Goal: Task Accomplishment & Management: Use online tool/utility

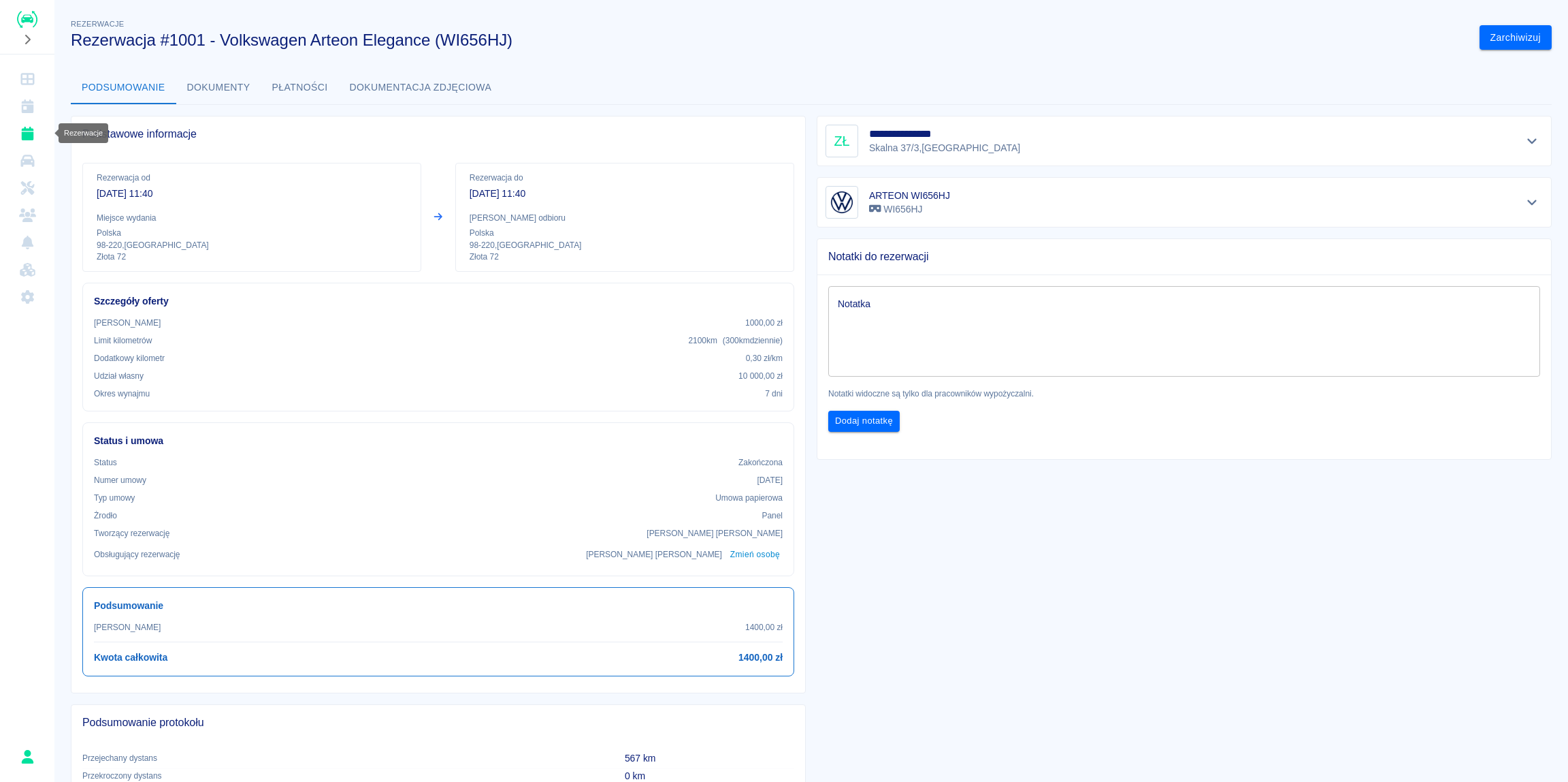
click at [23, 133] on icon "Rezerwacje" at bounding box center [27, 133] width 12 height 14
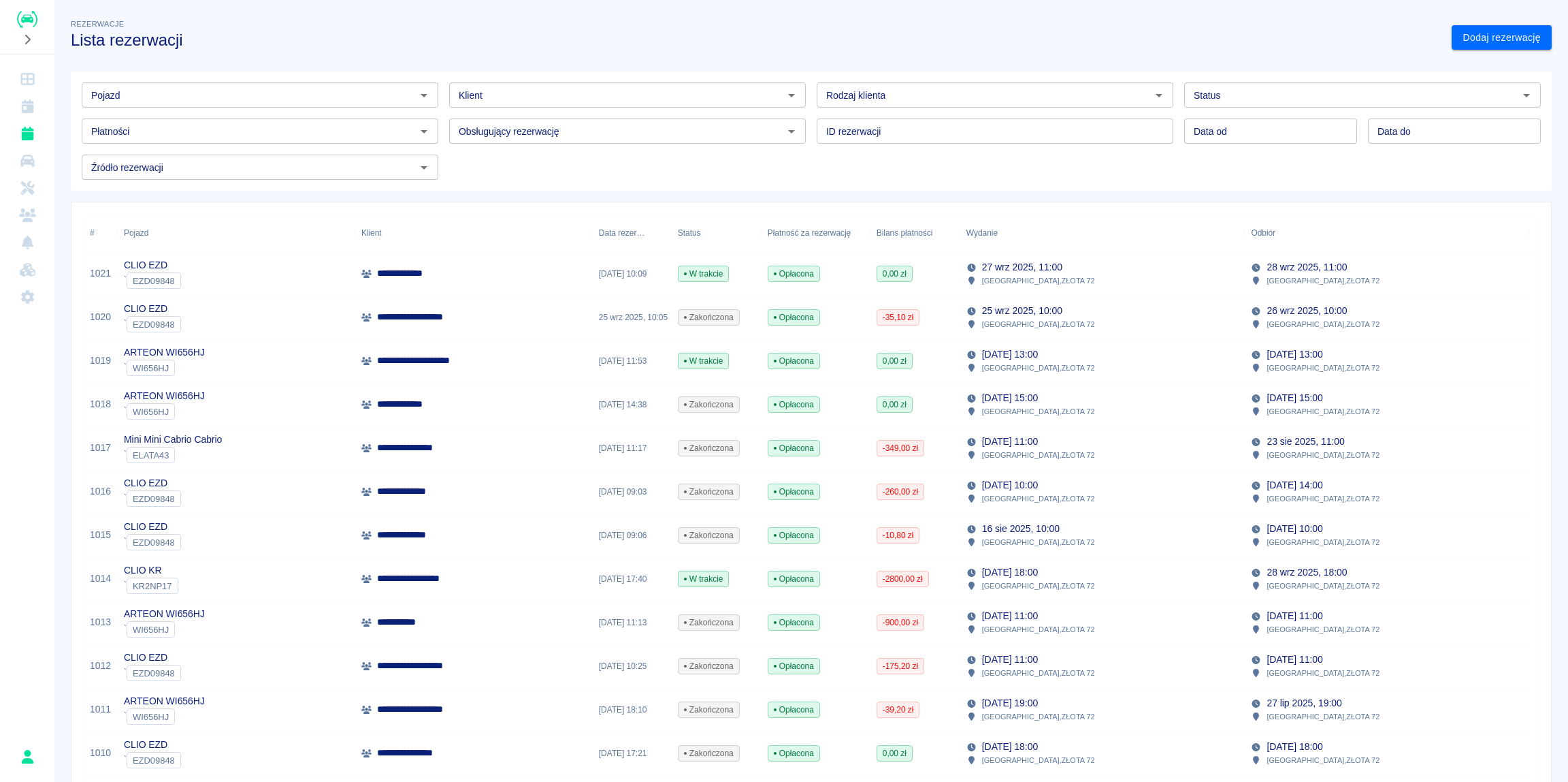
click at [423, 279] on p "**********" at bounding box center [412, 273] width 71 height 15
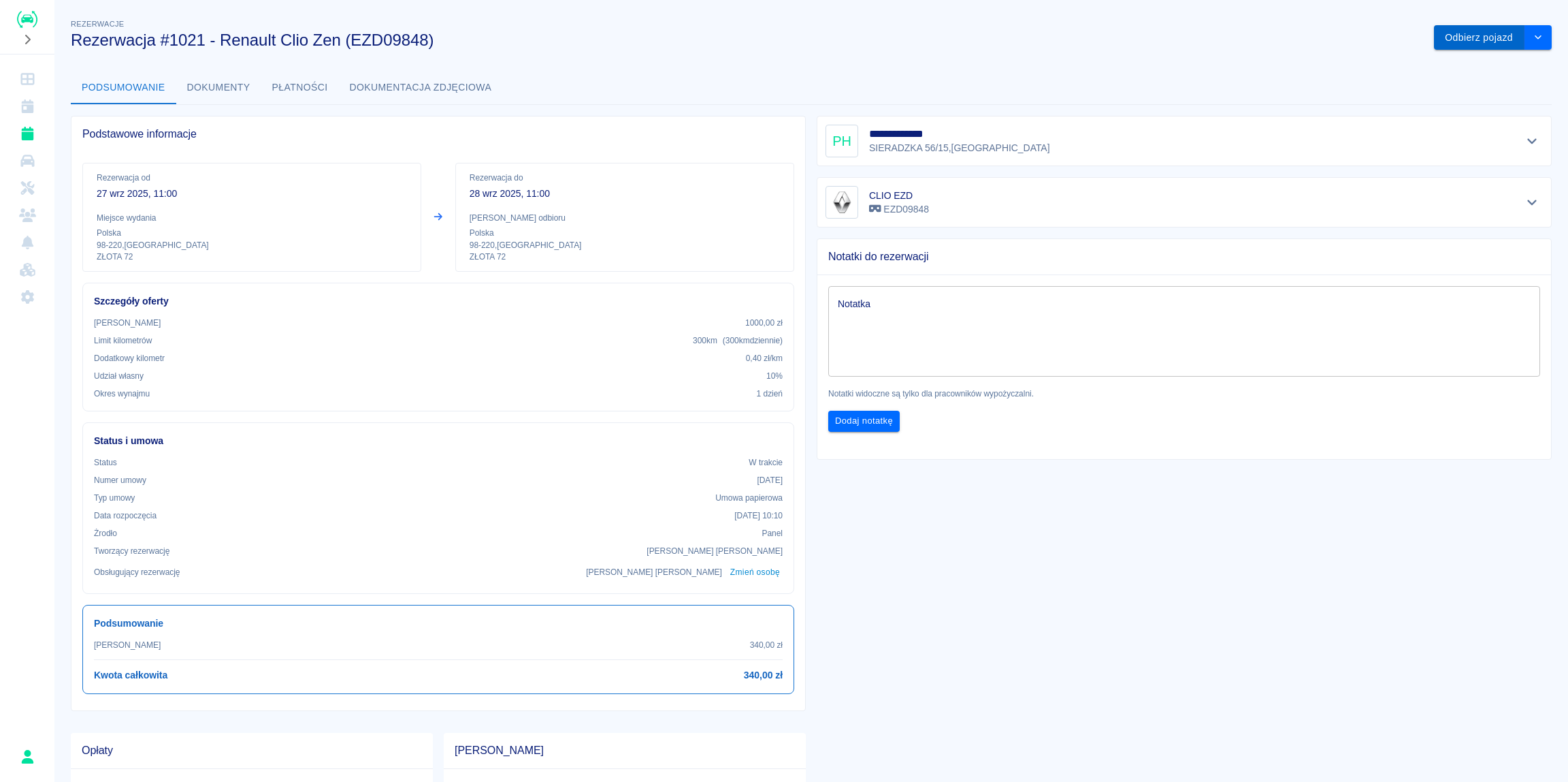
click at [1475, 40] on button "Odbierz pojazd" at bounding box center [1480, 37] width 91 height 25
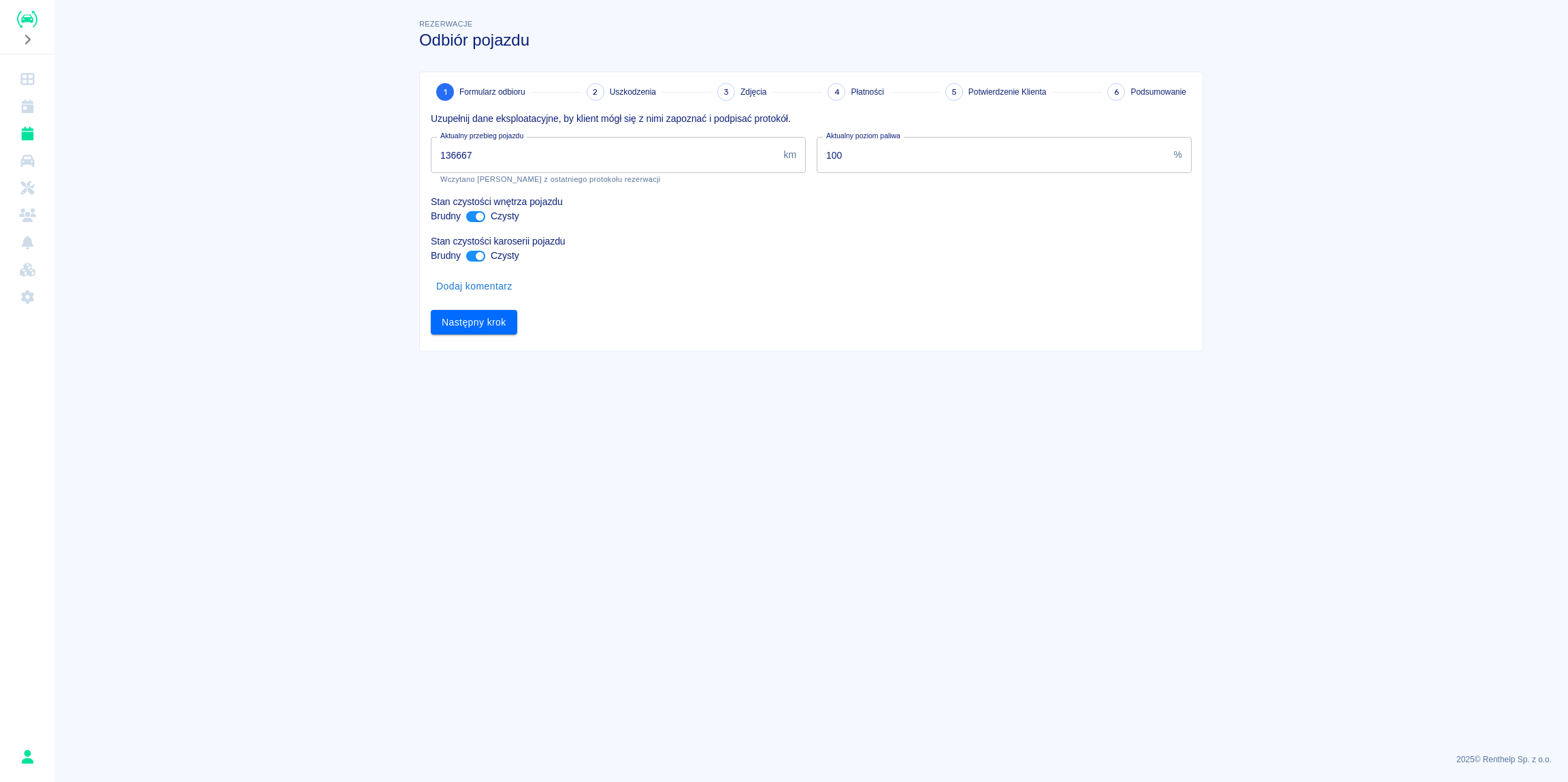
click at [575, 161] on input "136667" at bounding box center [605, 155] width 347 height 36
click at [559, 148] on input "136667" at bounding box center [605, 155] width 347 height 36
type input "136711"
click at [489, 325] on button "Następny krok" at bounding box center [474, 322] width 86 height 25
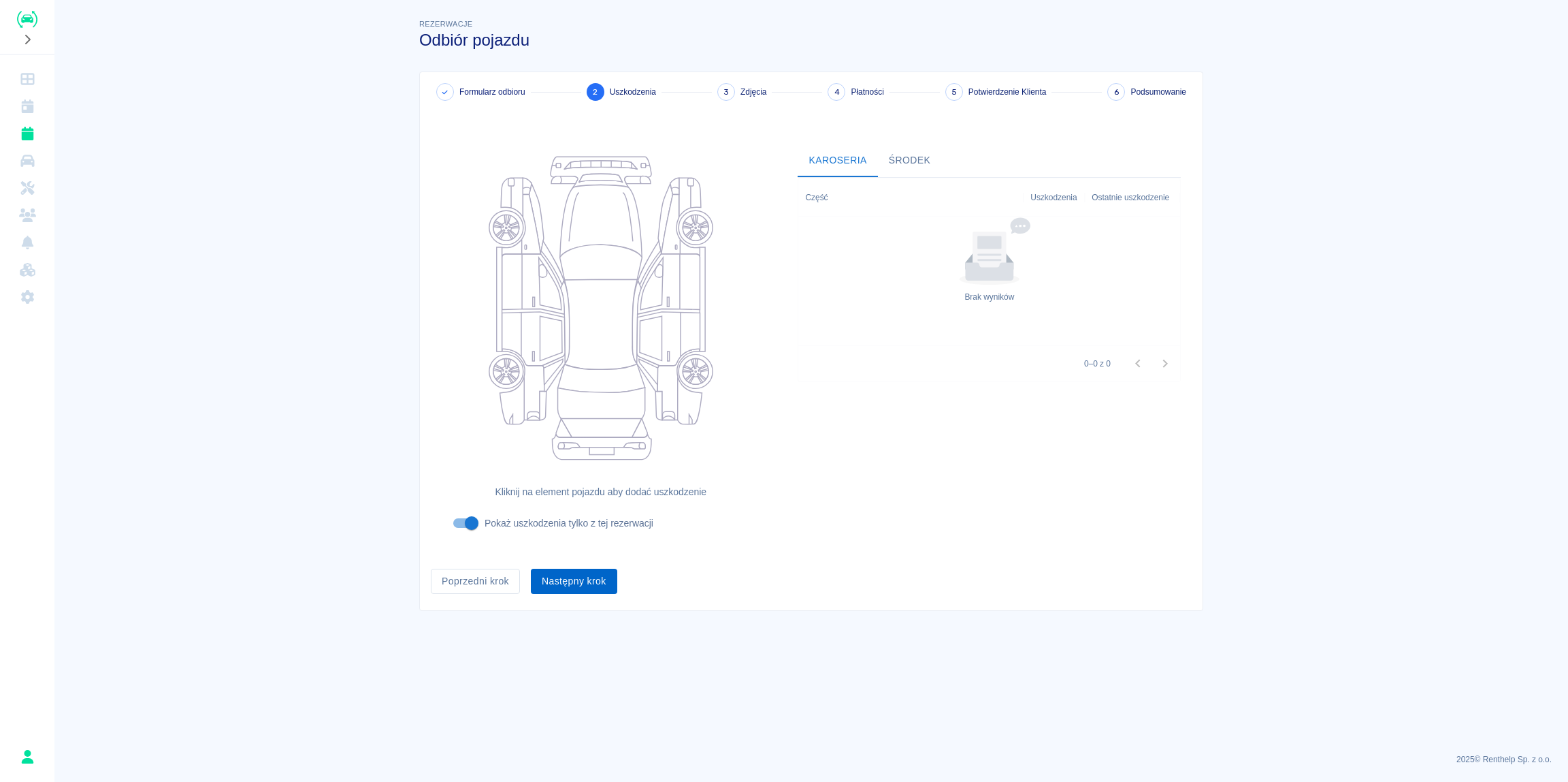
click at [575, 588] on button "Następny krok" at bounding box center [574, 580] width 86 height 25
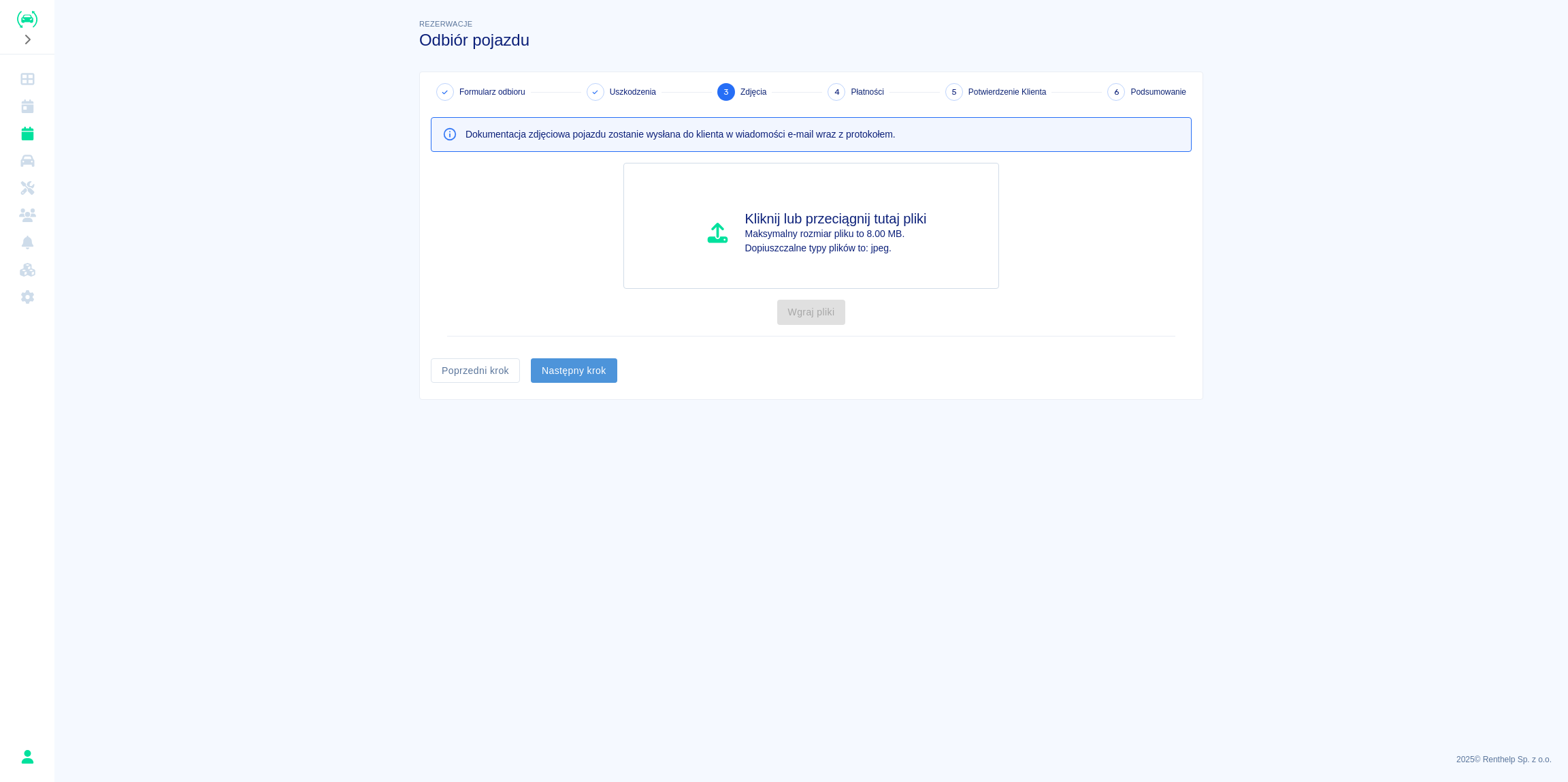
click at [593, 376] on button "Następny krok" at bounding box center [574, 370] width 86 height 25
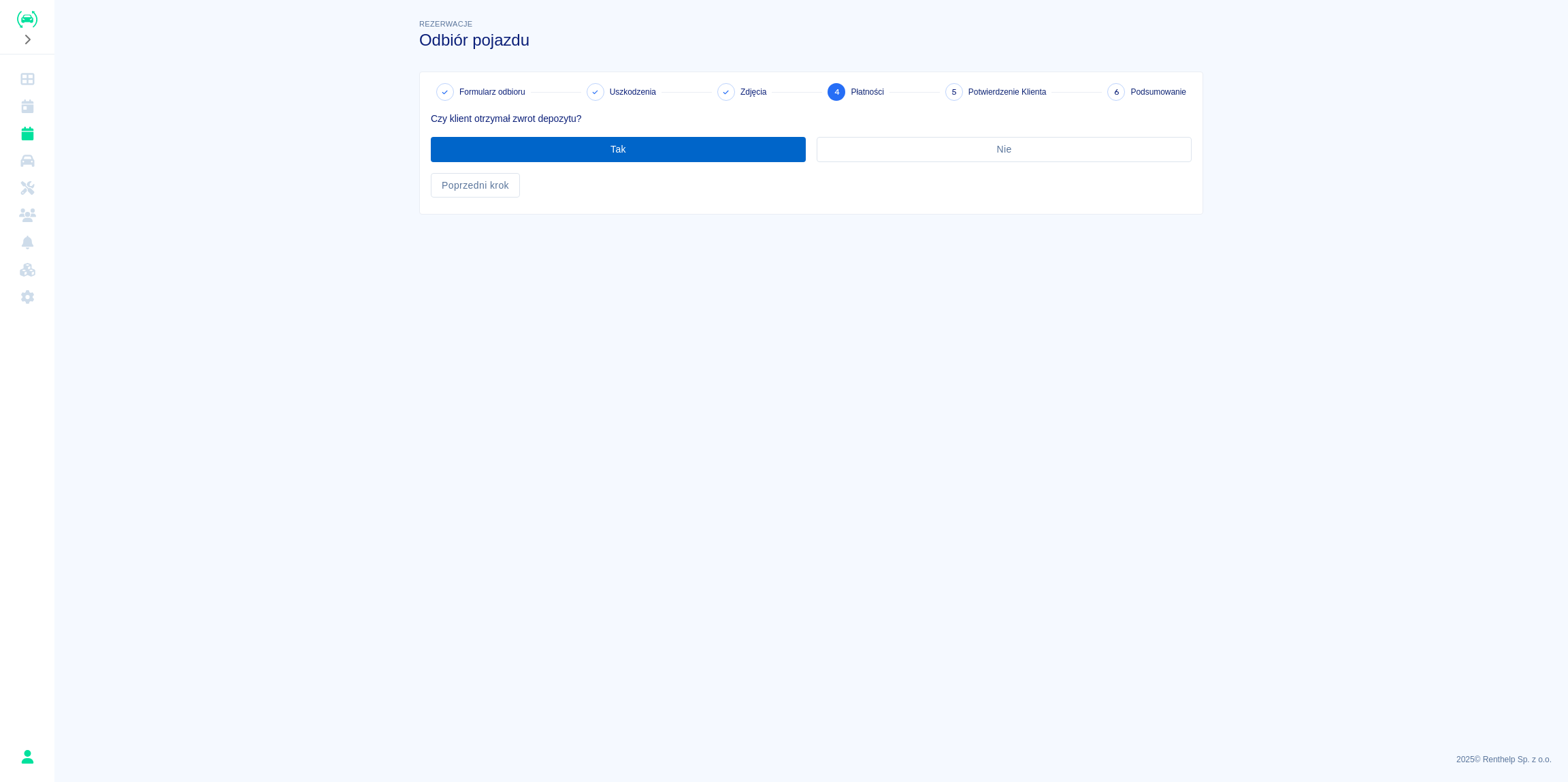
click at [618, 148] on button "Tak" at bounding box center [618, 149] width 375 height 25
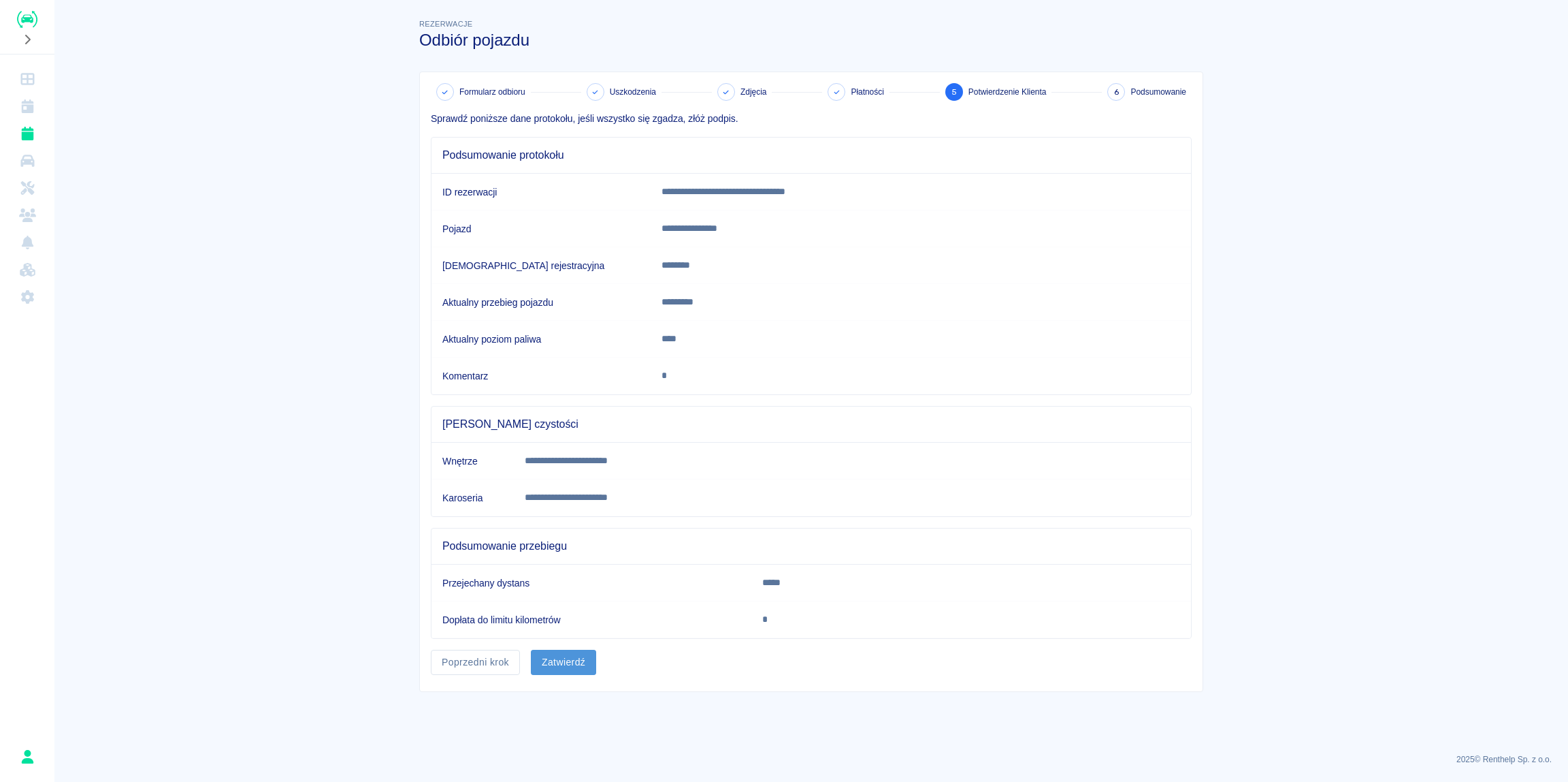
click at [571, 665] on button "Zatwierdź" at bounding box center [564, 661] width 65 height 25
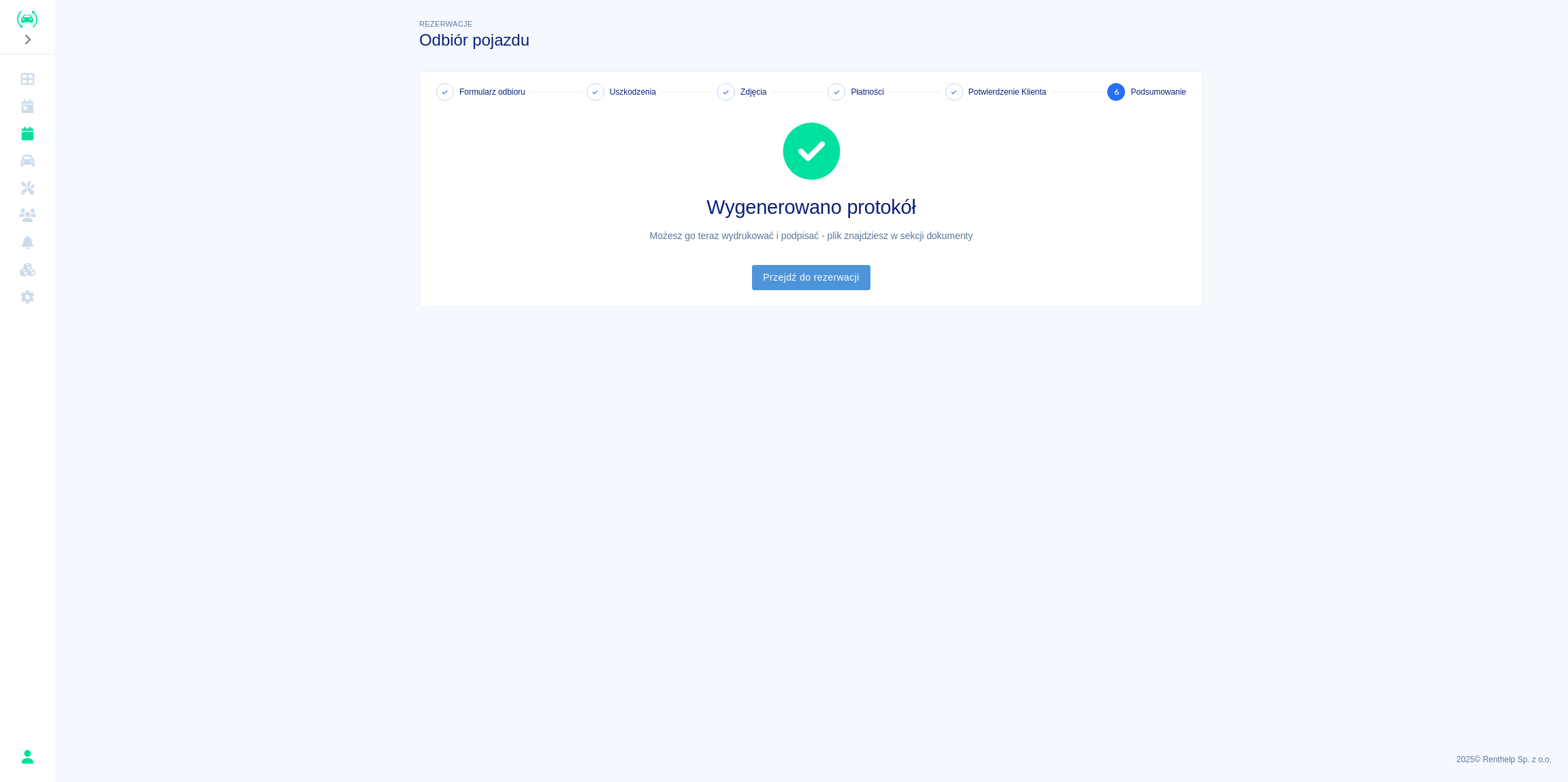
click at [810, 278] on link "Przejdź do rezerwacji" at bounding box center [811, 277] width 118 height 25
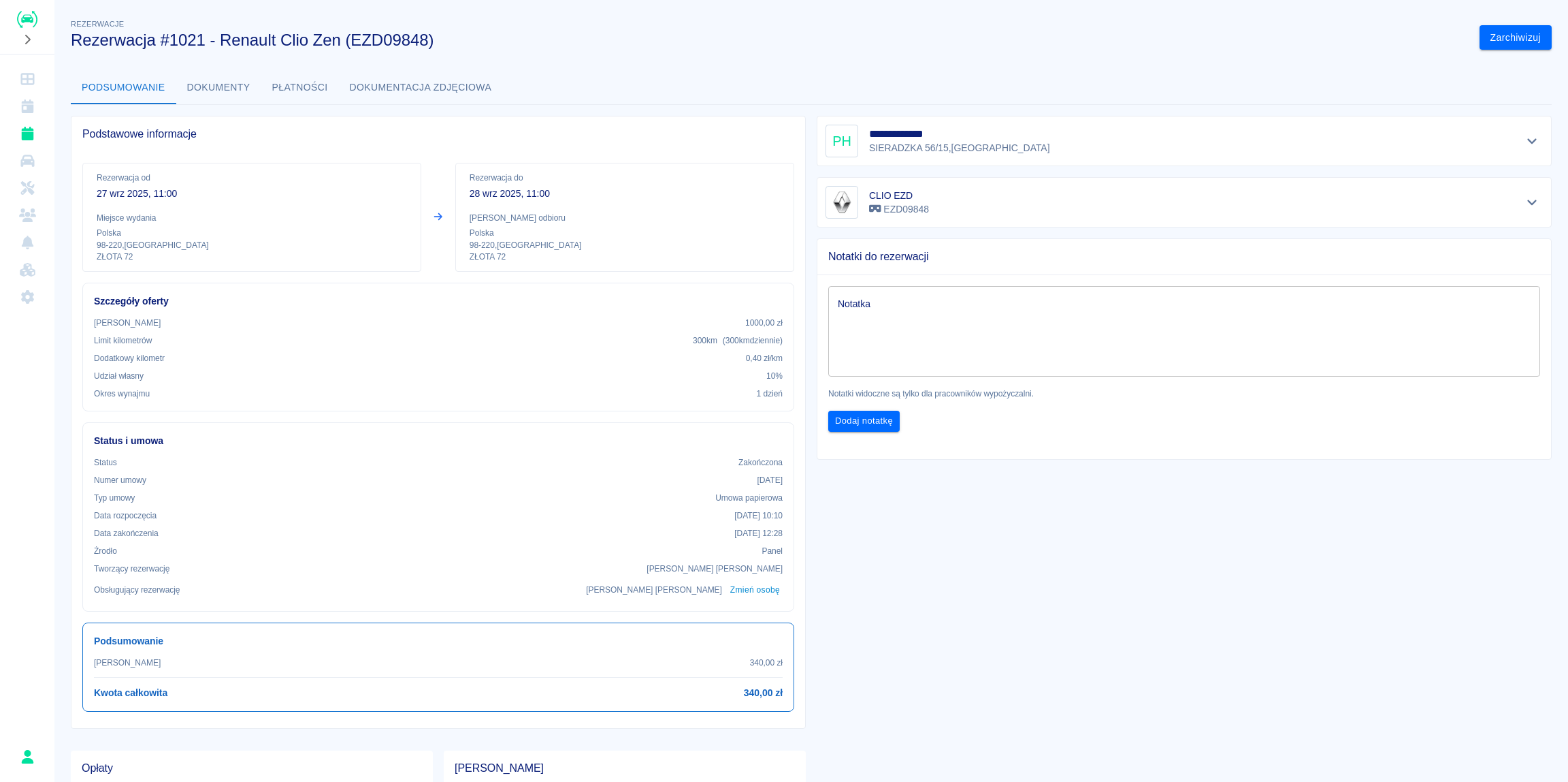
click at [211, 88] on button "Dokumenty" at bounding box center [218, 88] width 85 height 33
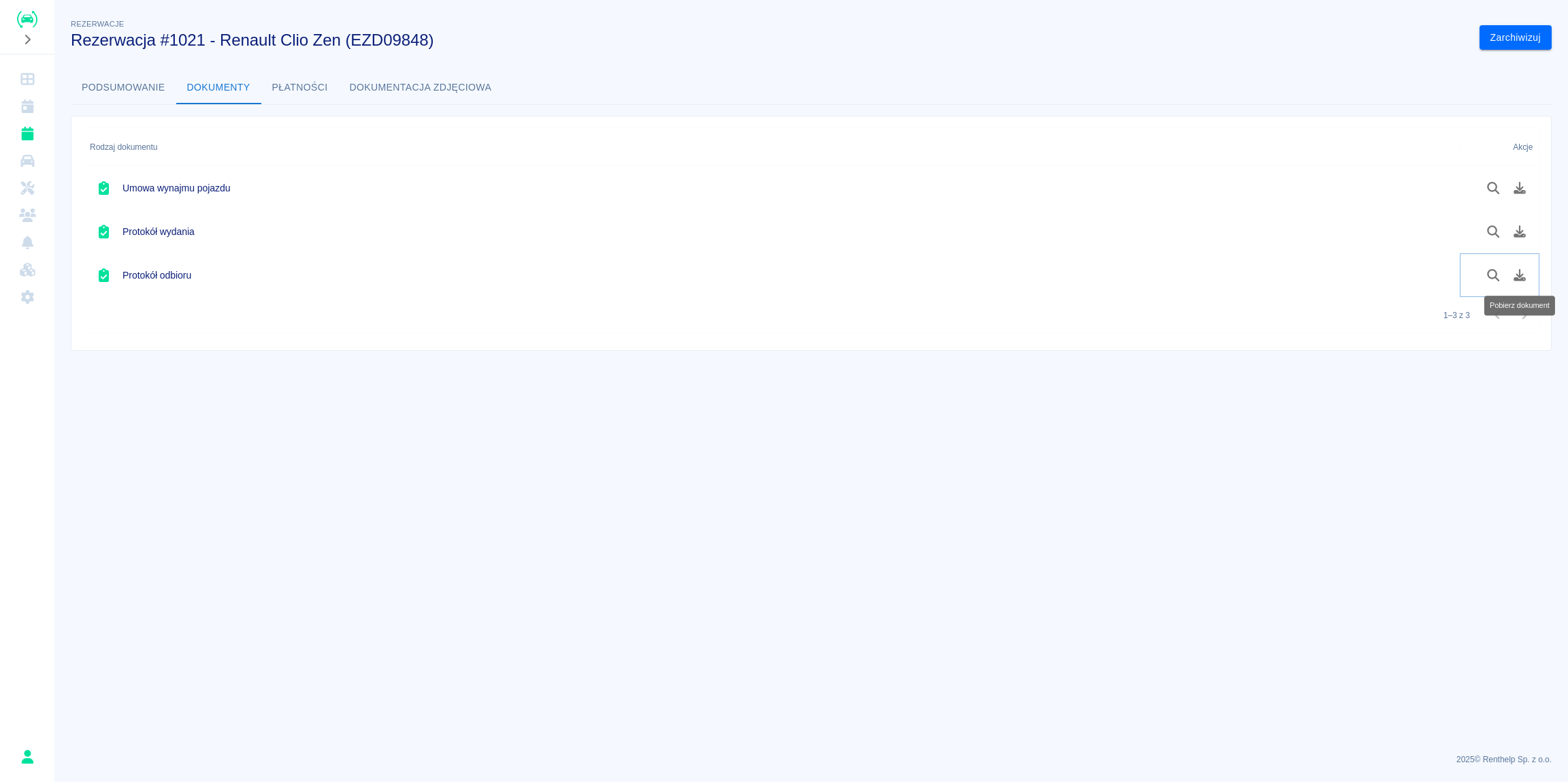
click at [1523, 276] on icon "Pobierz dokument" at bounding box center [1520, 275] width 15 height 12
click at [36, 135] on link "Rezerwacje" at bounding box center [27, 133] width 44 height 27
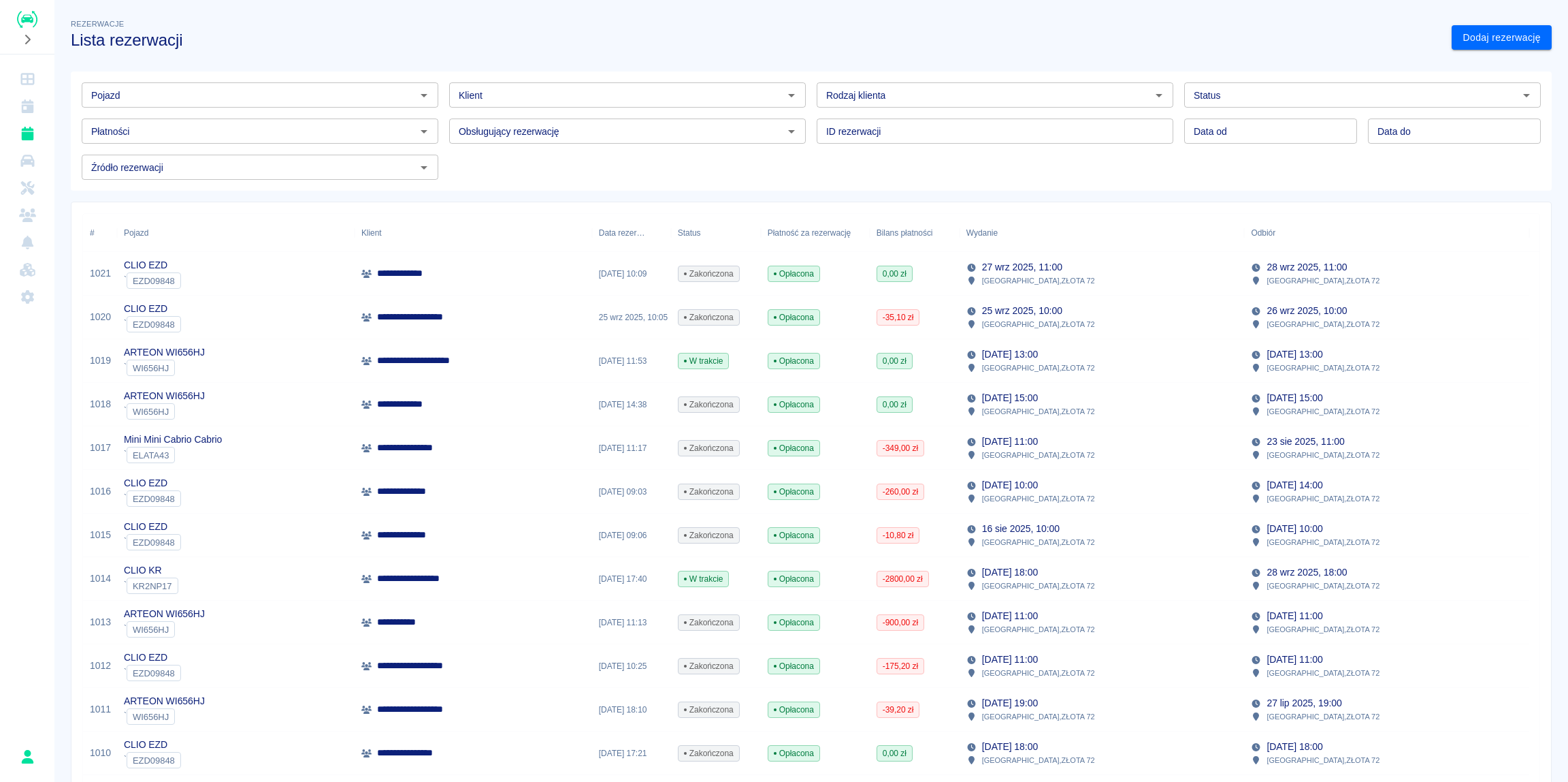
click at [208, 356] on div "ARTEON WI656HJ ` WI656HJ" at bounding box center [236, 360] width 238 height 44
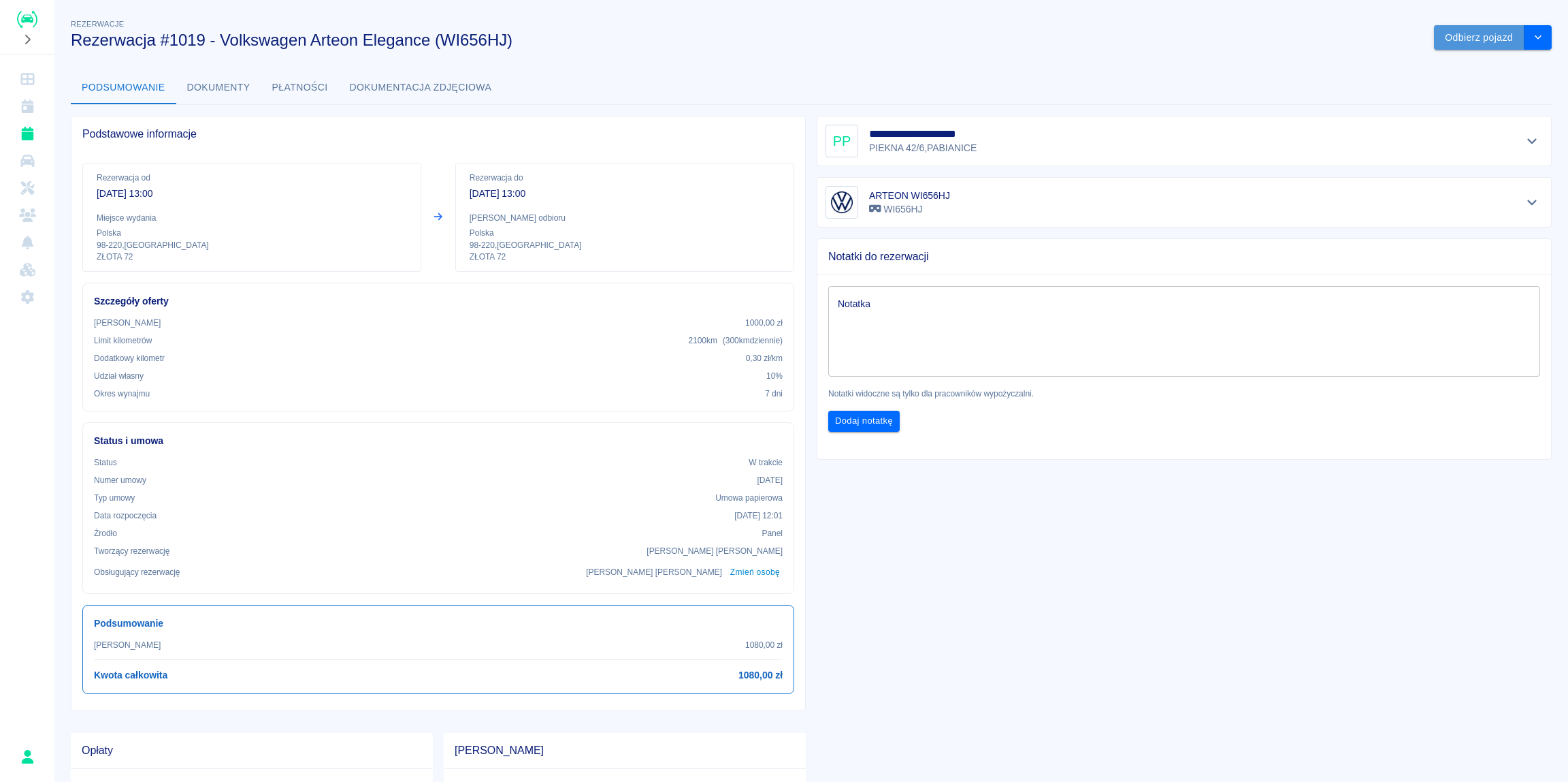
click at [1474, 38] on button "Odbierz pojazd" at bounding box center [1480, 37] width 91 height 25
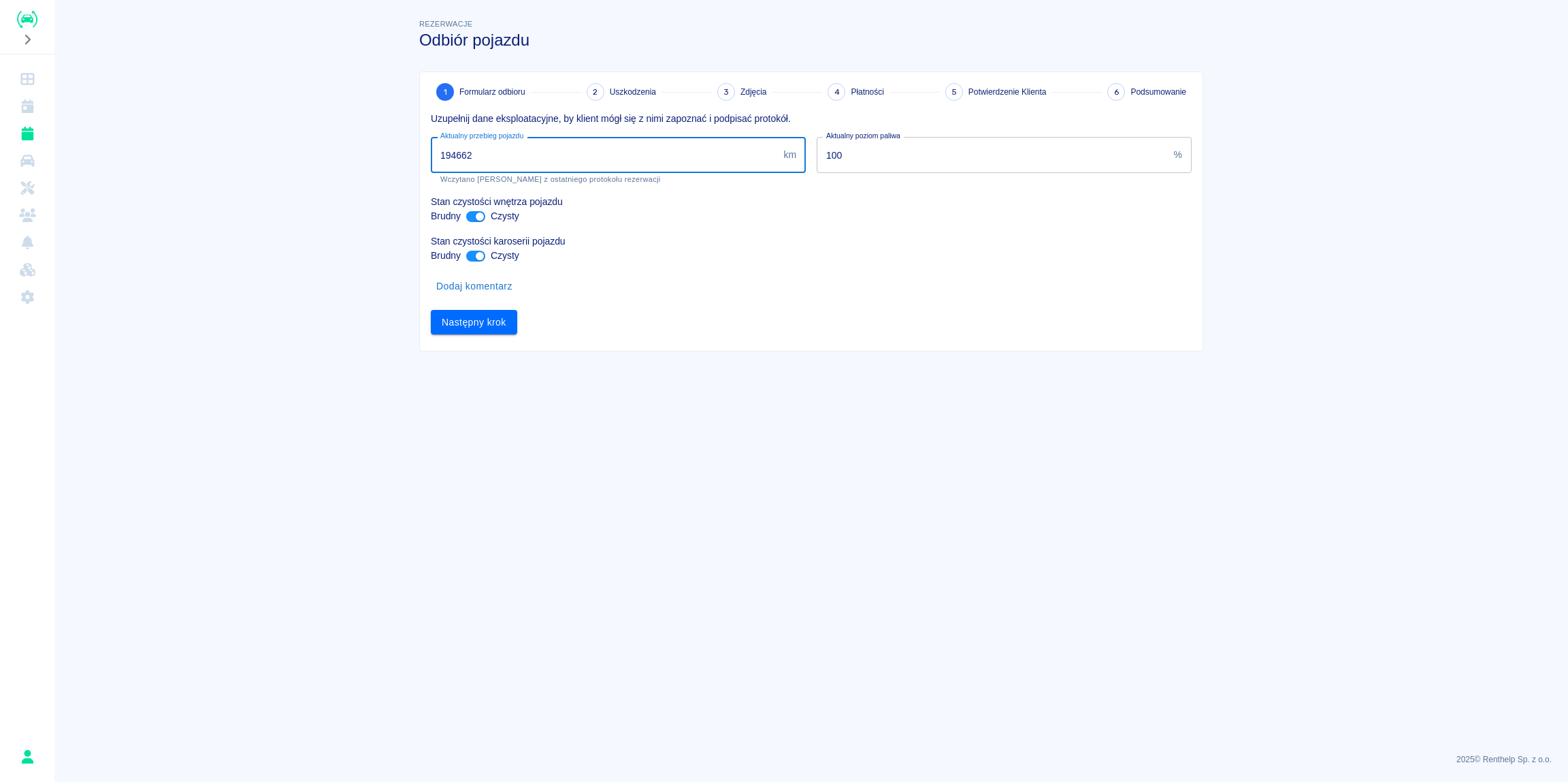
drag, startPoint x: 501, startPoint y: 155, endPoint x: 452, endPoint y: 158, distance: 49.1
click at [452, 158] on input "194662" at bounding box center [605, 155] width 347 height 36
type input "195677"
click at [488, 328] on button "Następny krok" at bounding box center [474, 322] width 86 height 25
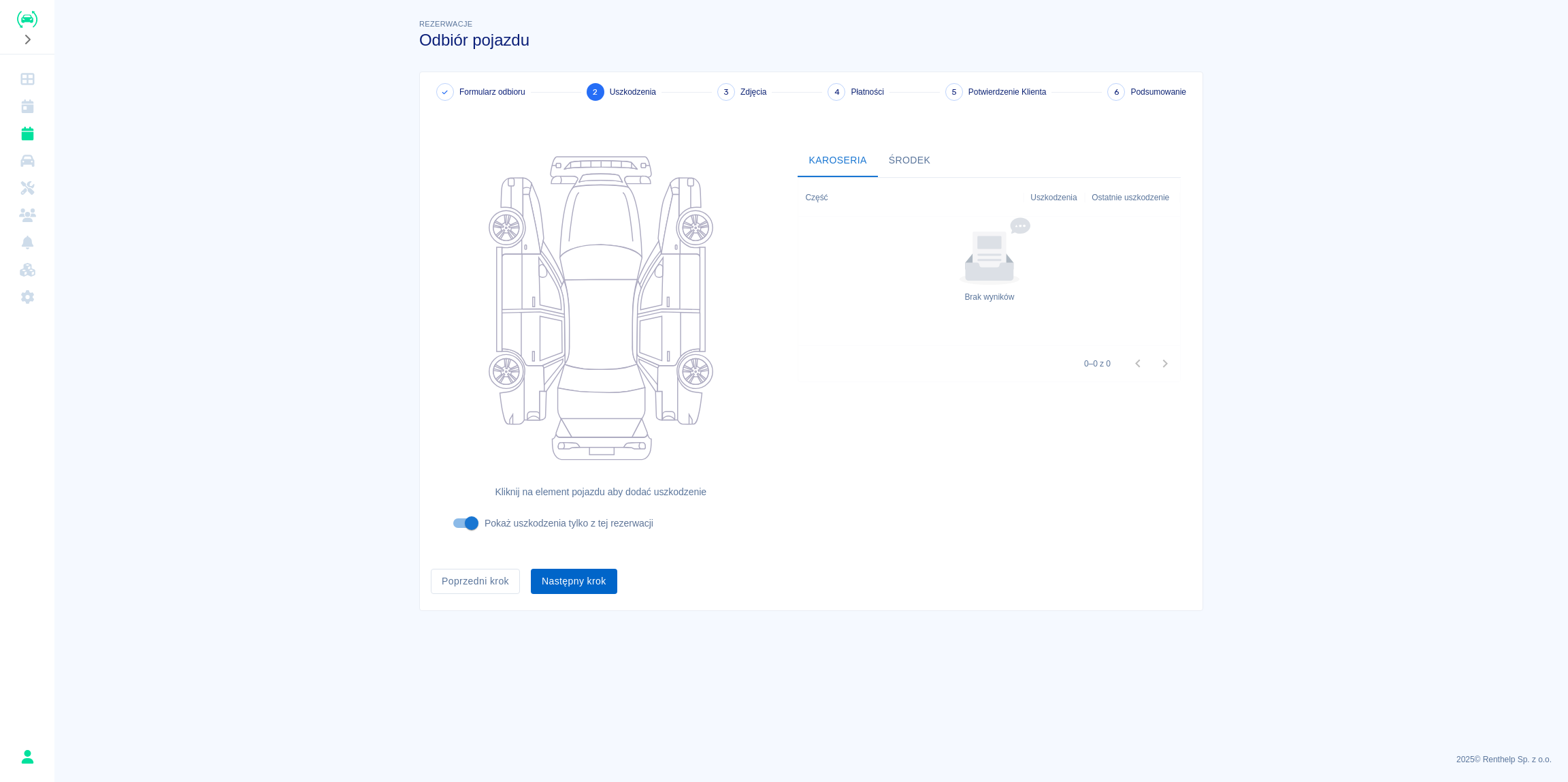
click at [585, 584] on button "Następny krok" at bounding box center [574, 580] width 86 height 25
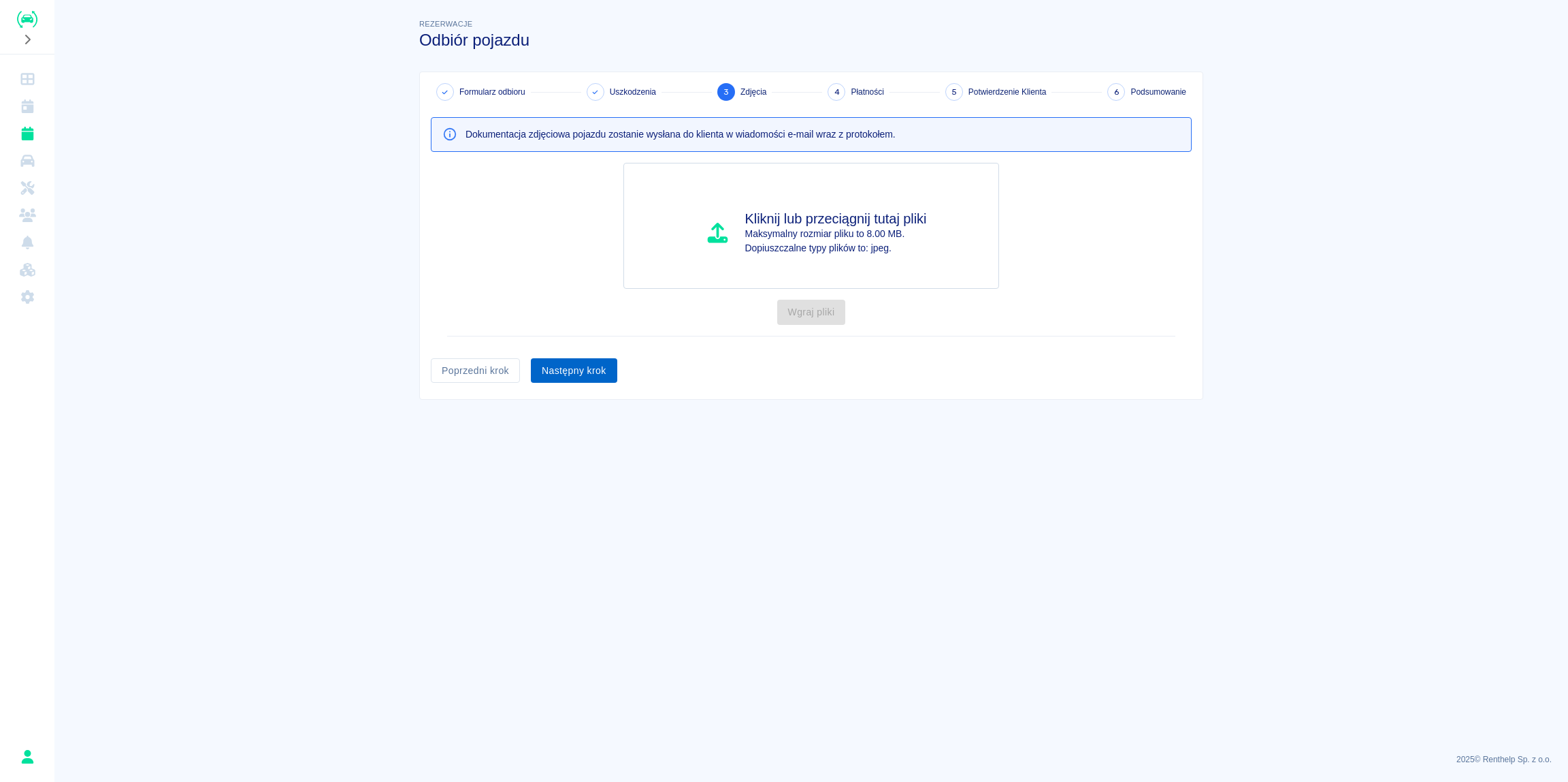
click at [579, 371] on button "Następny krok" at bounding box center [574, 370] width 86 height 25
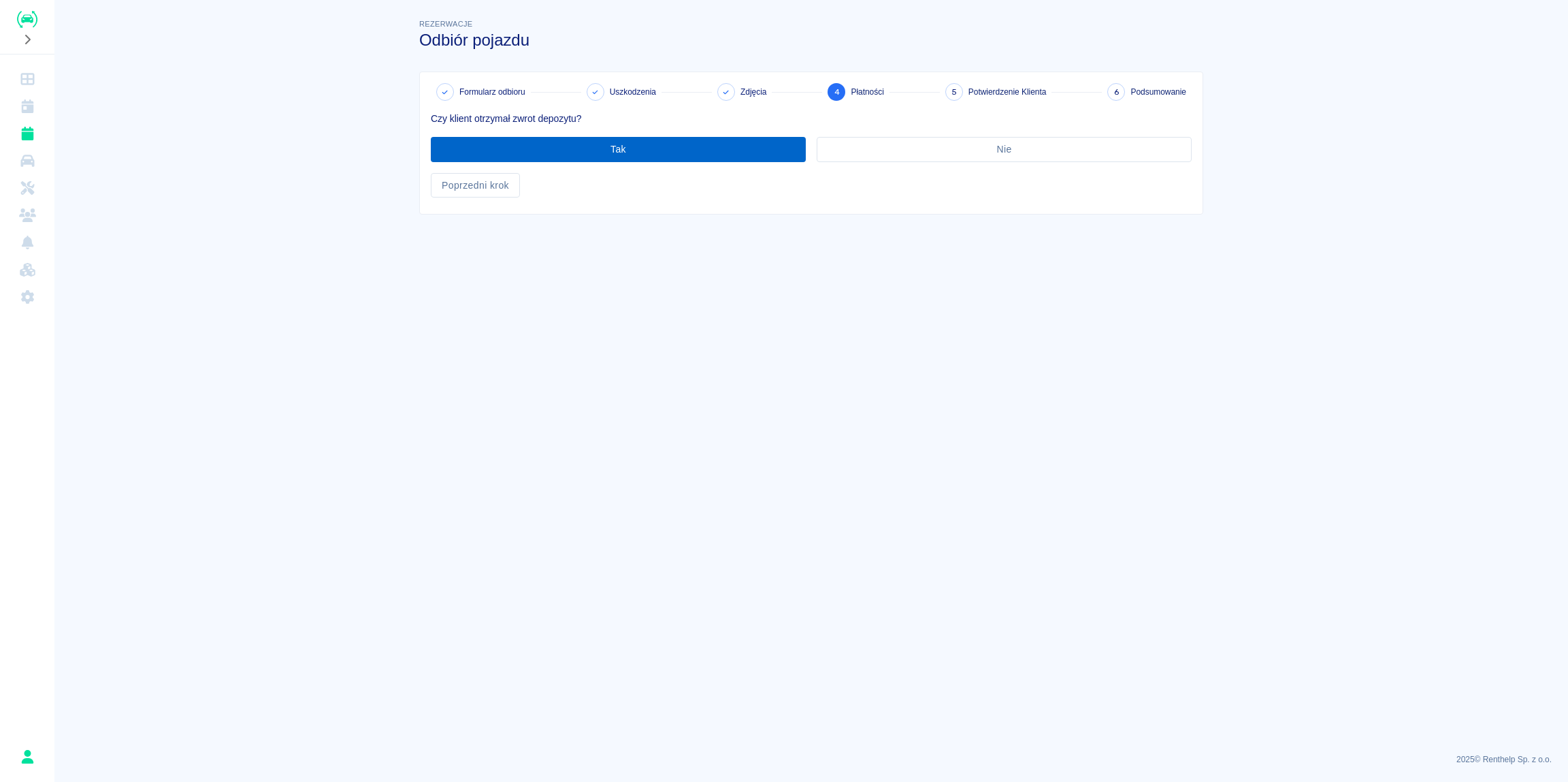
click at [601, 145] on button "Tak" at bounding box center [618, 149] width 375 height 25
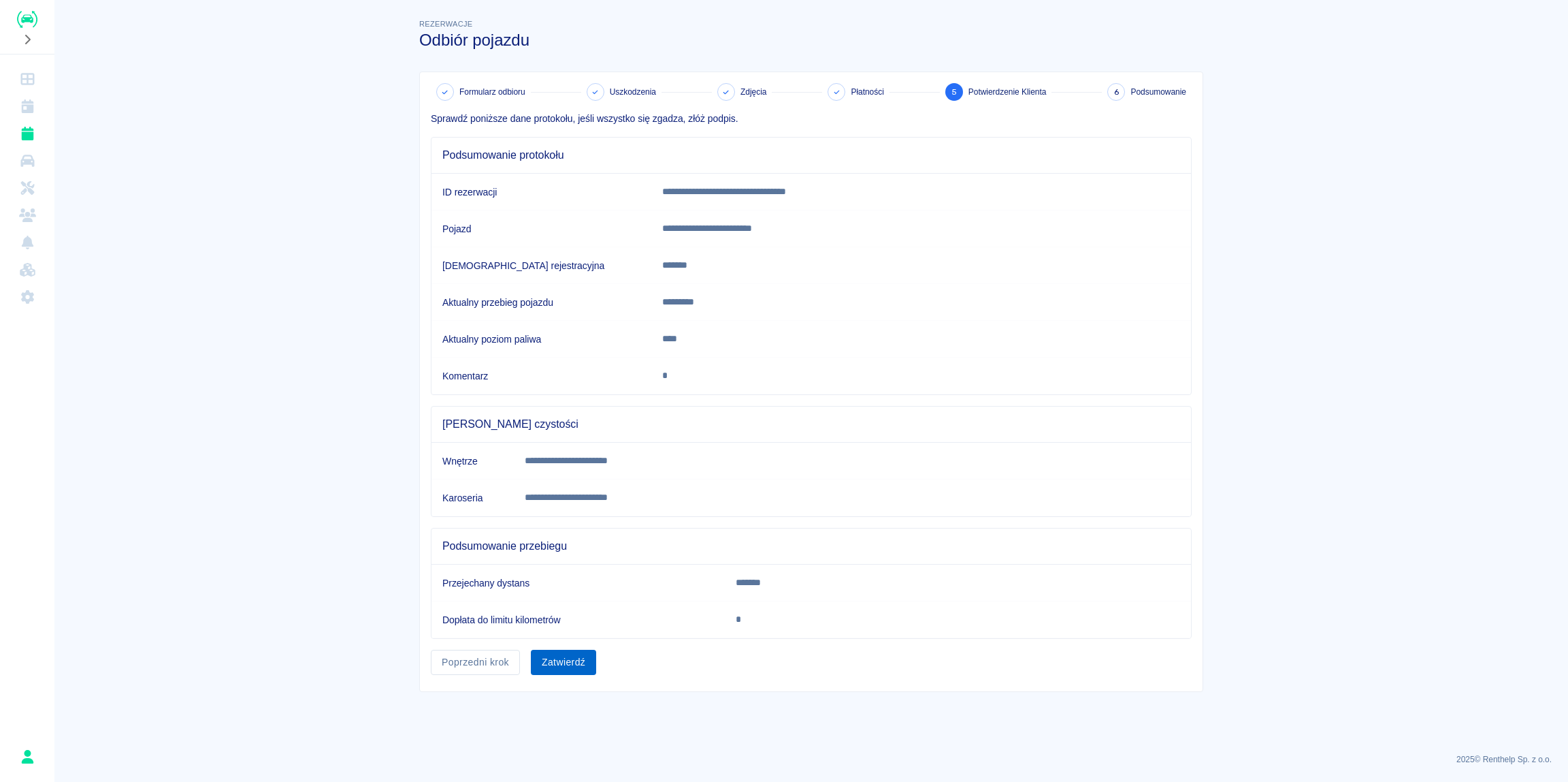
click at [563, 661] on button "Zatwierdź" at bounding box center [564, 661] width 65 height 25
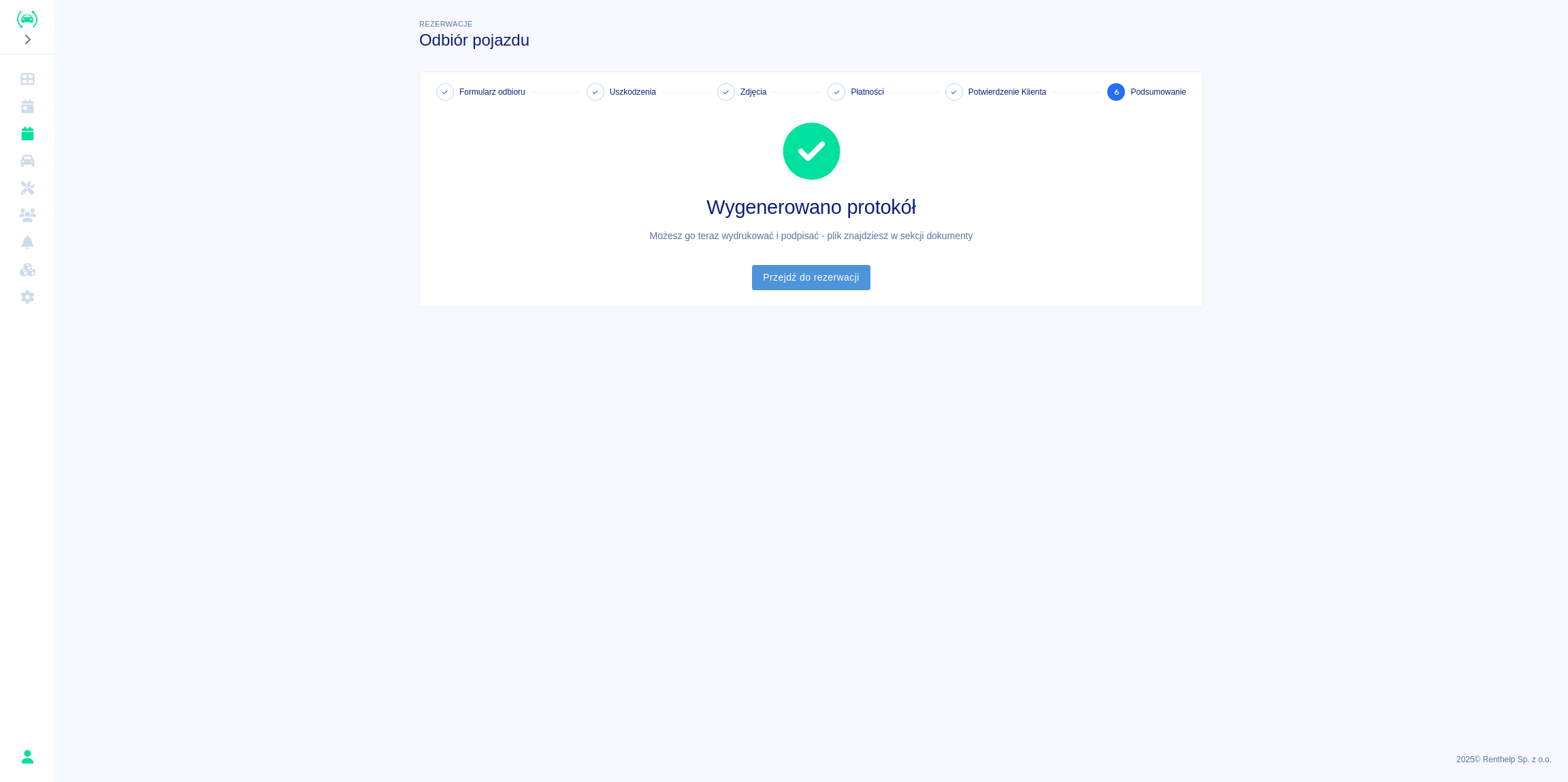
click at [812, 275] on link "Przejdź do rezerwacji" at bounding box center [811, 277] width 118 height 25
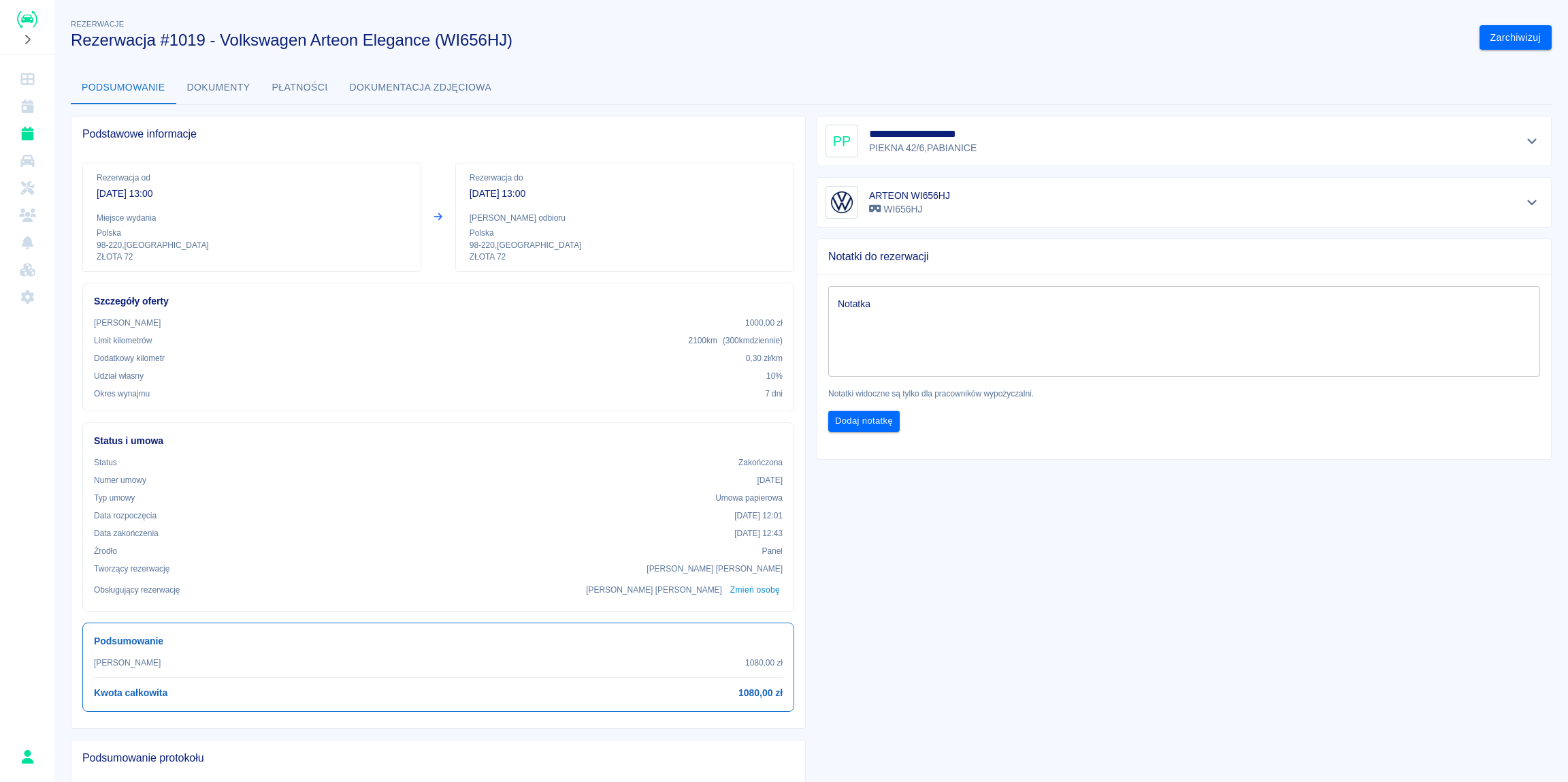
click at [218, 92] on button "Dokumenty" at bounding box center [218, 88] width 85 height 33
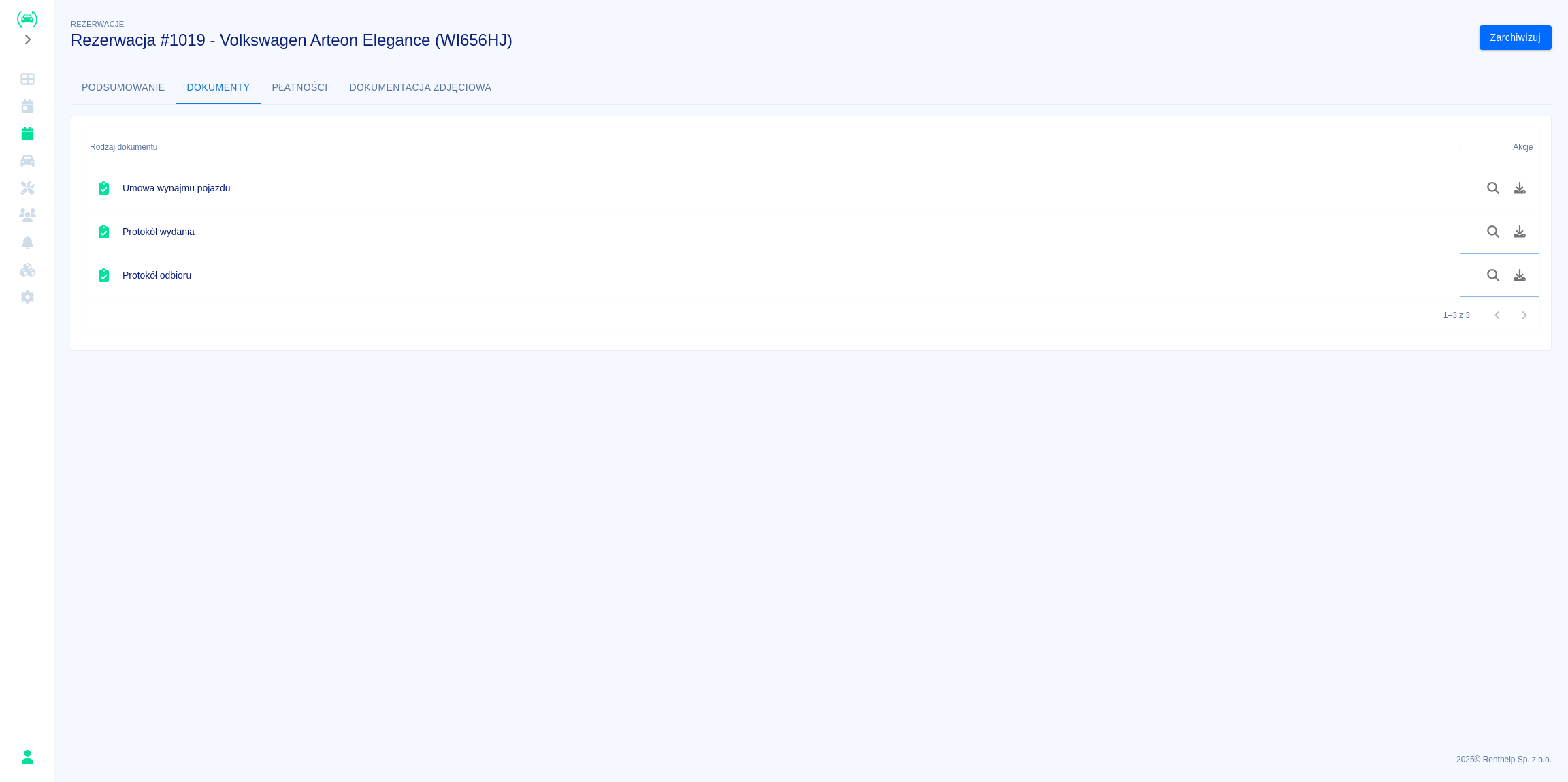
click at [1519, 275] on icon "Pobierz dokument" at bounding box center [1520, 275] width 12 height 12
click at [109, 86] on button "Podsumowanie" at bounding box center [123, 88] width 105 height 33
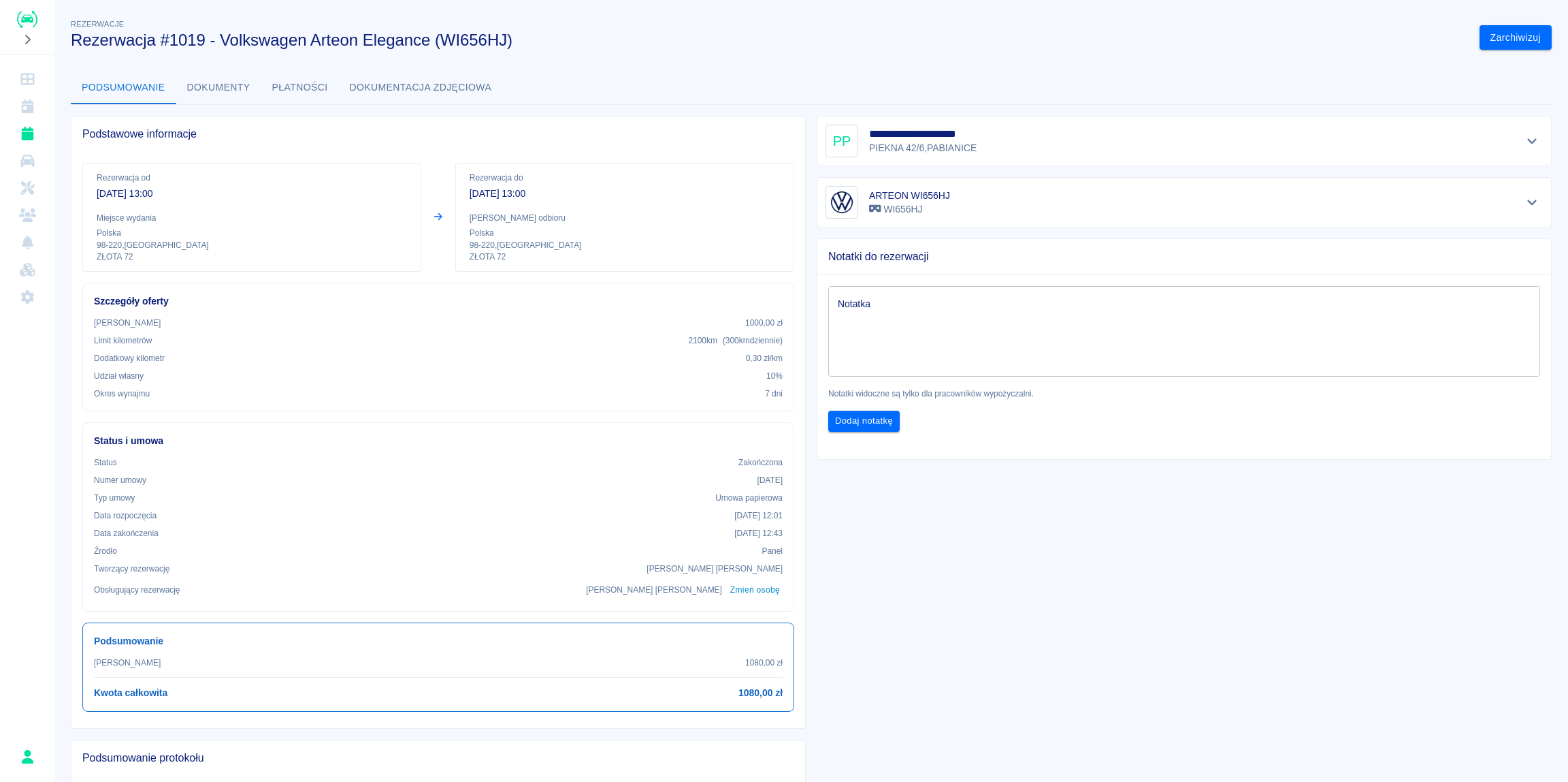
drag, startPoint x: 98, startPoint y: 191, endPoint x: 205, endPoint y: 187, distance: 107.1
click at [205, 187] on p "[DATE] 13:00" at bounding box center [251, 193] width 311 height 15
copy p "[DATE] 13:00"
